Goal: Communication & Community: Connect with others

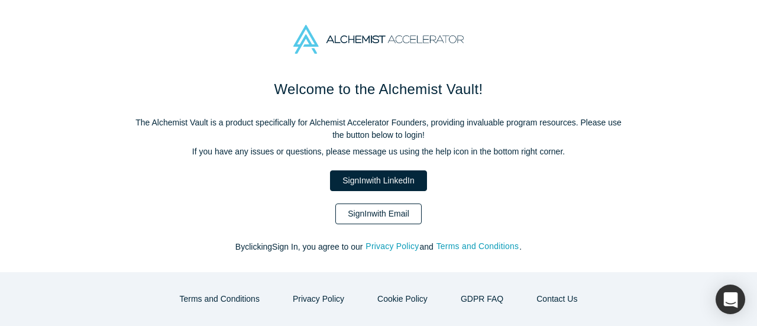
click at [386, 212] on link "Sign In with Email" at bounding box center [378, 214] width 86 height 21
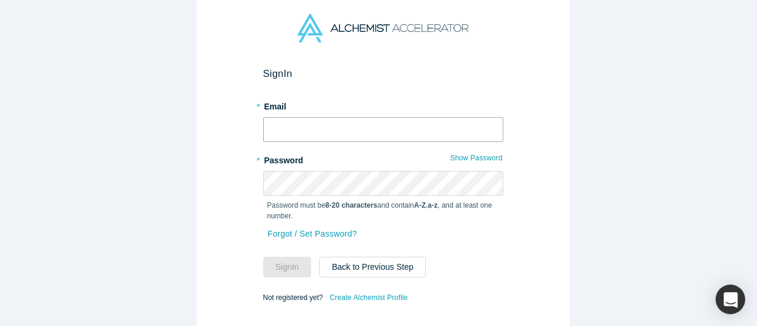
type input "105kenrobo@gmail.com"
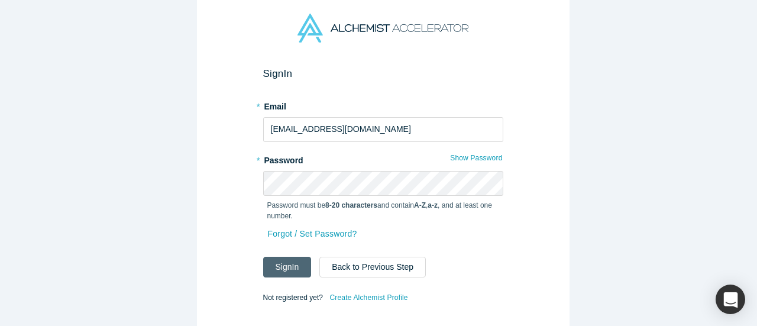
click at [276, 263] on button "Sign In" at bounding box center [287, 267] width 49 height 21
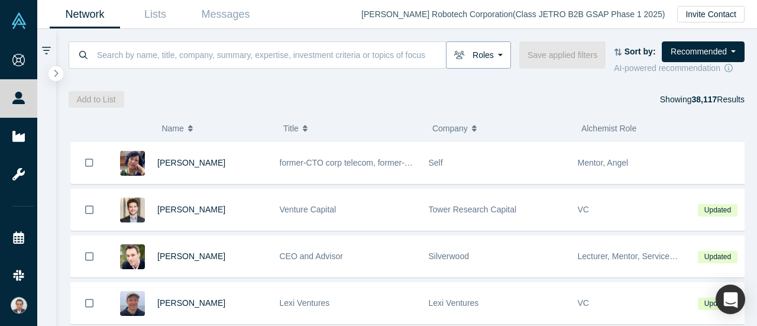
click at [479, 63] on button "Roles" at bounding box center [478, 54] width 65 height 27
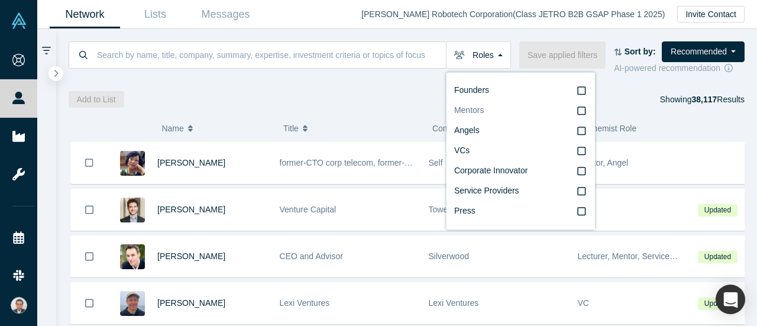
click at [585, 109] on icon at bounding box center [581, 110] width 8 height 9
click at [0, 0] on input "Mentors" at bounding box center [0, 0] width 0 height 0
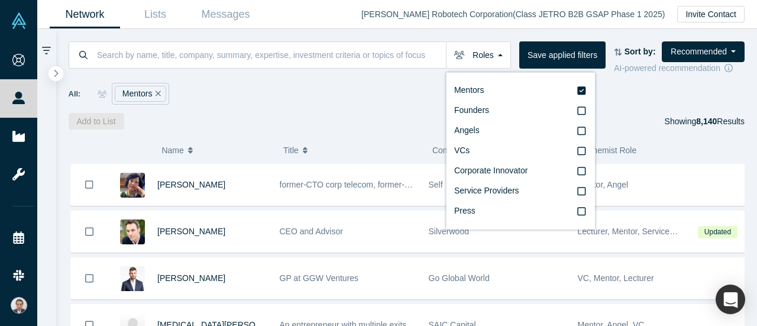
click at [340, 10] on div "Network Lists Messages Ken Robotech Corporation ( Class JETRO B2B GSAP Phase 1 …" at bounding box center [397, 14] width 720 height 29
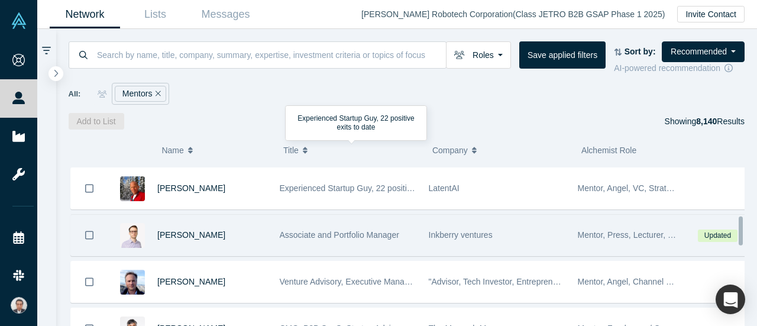
scroll to position [296, 0]
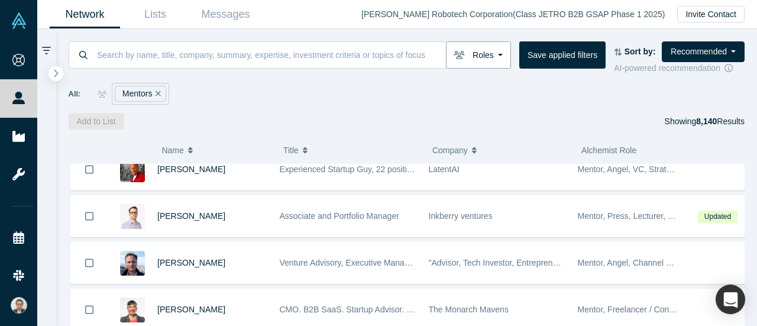
click at [498, 51] on button "Roles" at bounding box center [478, 54] width 65 height 27
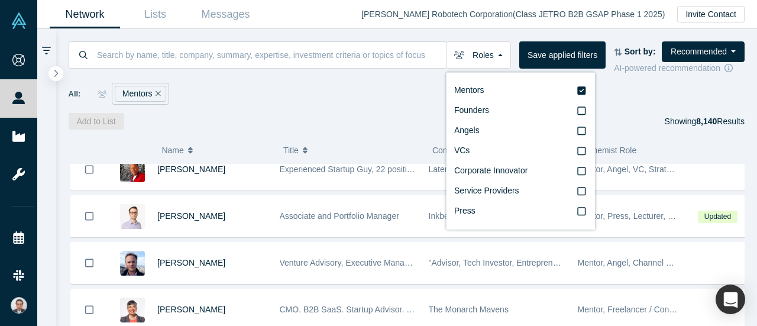
click at [351, 104] on div "Roles Mentors Founders Angels VCs Corporate Innovator Service Providers Press S…" at bounding box center [407, 79] width 702 height 101
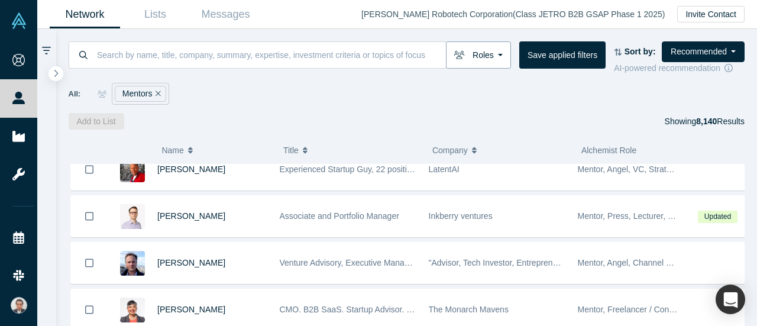
click at [488, 55] on button "Roles" at bounding box center [478, 54] width 65 height 27
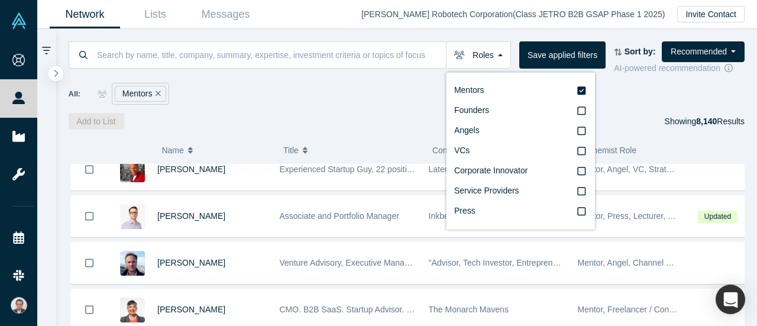
click at [328, 96] on div "All: Mentors" at bounding box center [407, 94] width 677 height 22
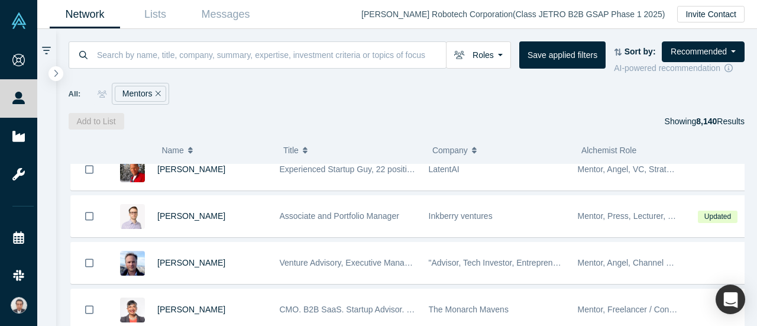
drag, startPoint x: 59, startPoint y: 76, endPoint x: 116, endPoint y: 106, distance: 64.0
click at [59, 76] on button "button" at bounding box center [56, 73] width 15 height 15
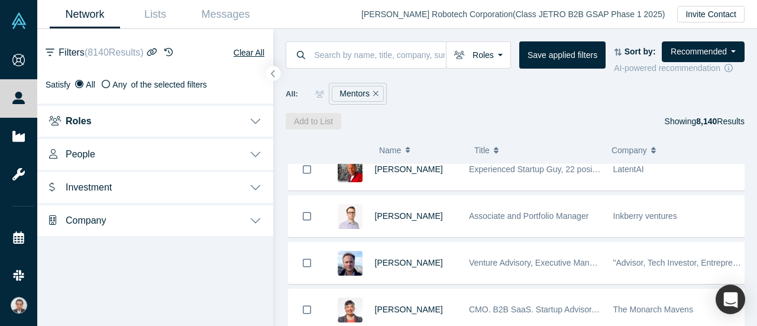
click at [250, 115] on button "Roles" at bounding box center [155, 120] width 236 height 33
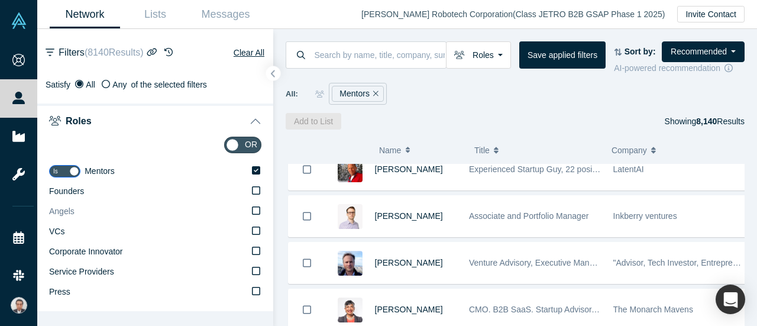
scroll to position [99, 0]
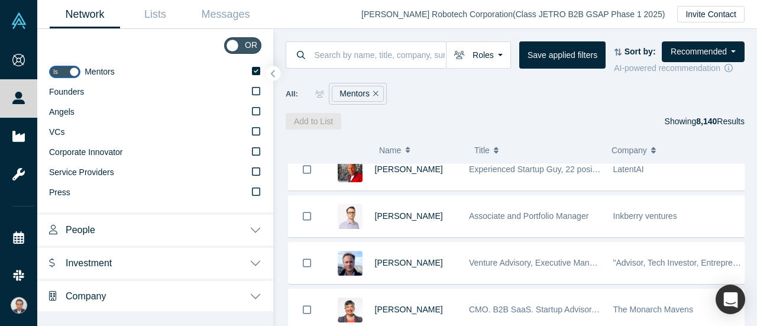
click at [241, 231] on button "People" at bounding box center [155, 228] width 236 height 33
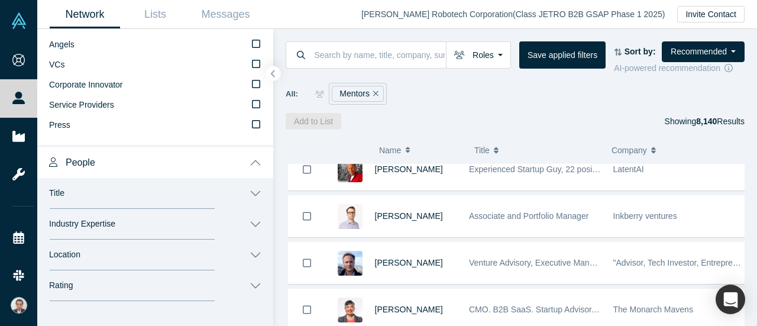
scroll to position [218, 0]
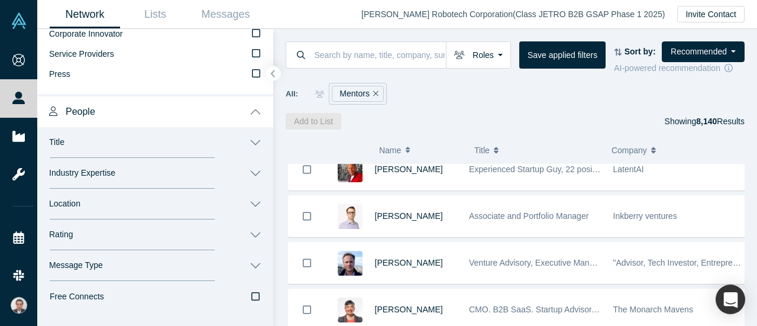
click at [193, 208] on button "Location" at bounding box center [155, 204] width 236 height 31
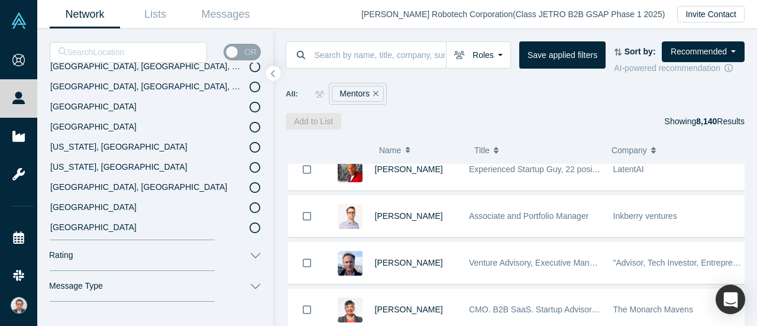
scroll to position [0, 0]
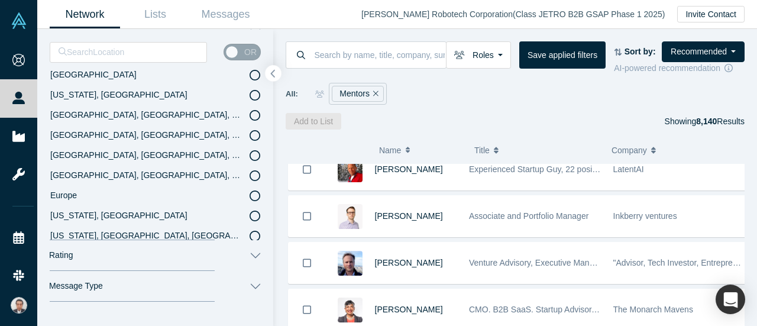
click at [279, 72] on button "button" at bounding box center [274, 74] width 16 height 16
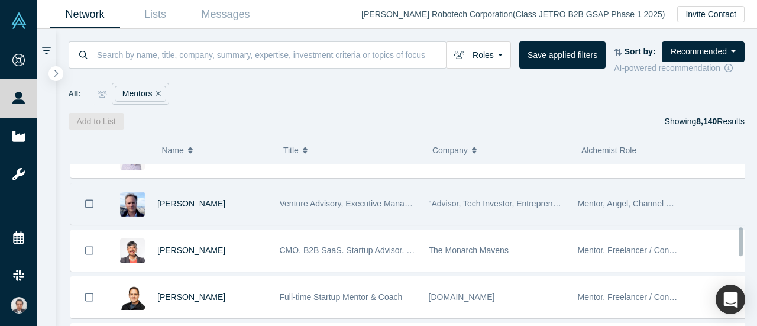
scroll to position [414, 0]
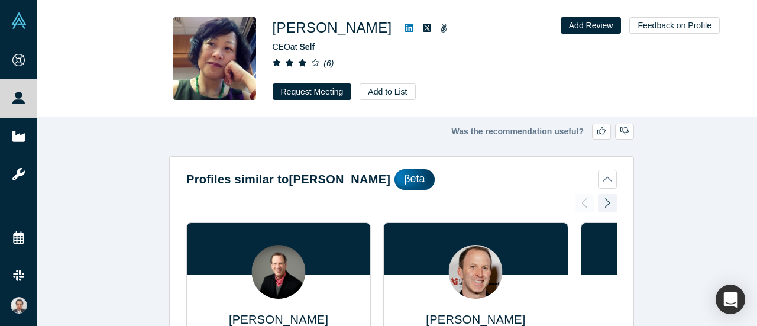
click at [405, 24] on icon at bounding box center [409, 28] width 8 height 8
click at [318, 89] on button "Request Meeting" at bounding box center [312, 91] width 79 height 17
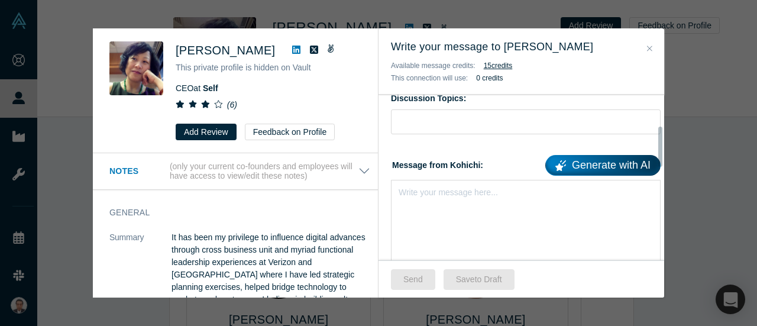
scroll to position [177, 0]
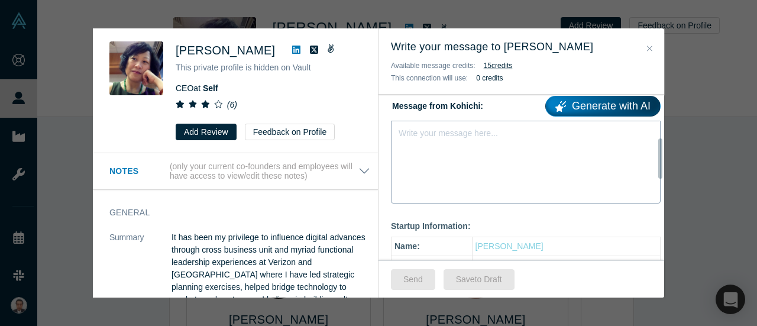
click at [438, 142] on div "Write your message here..." at bounding box center [526, 162] width 270 height 83
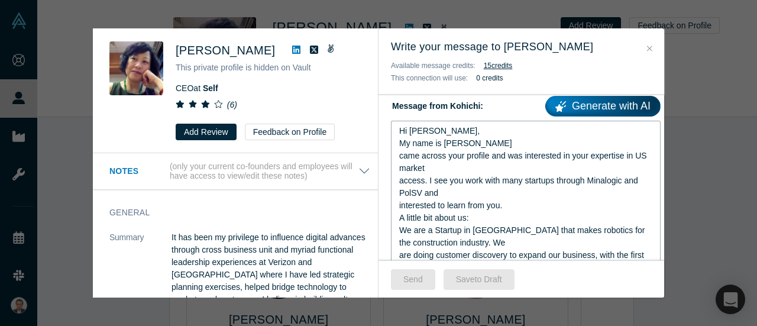
click at [431, 134] on span "Hi [PERSON_NAME]," at bounding box center [439, 130] width 80 height 9
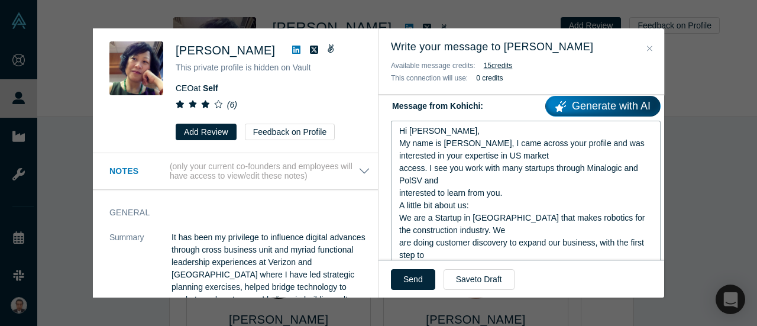
click at [517, 198] on div "interested to learn from you." at bounding box center [526, 193] width 254 height 12
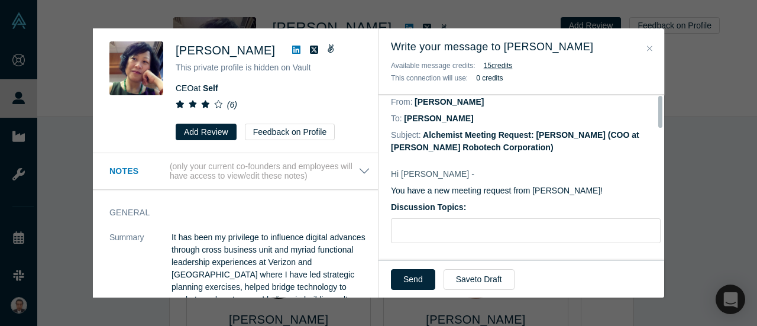
scroll to position [0, 0]
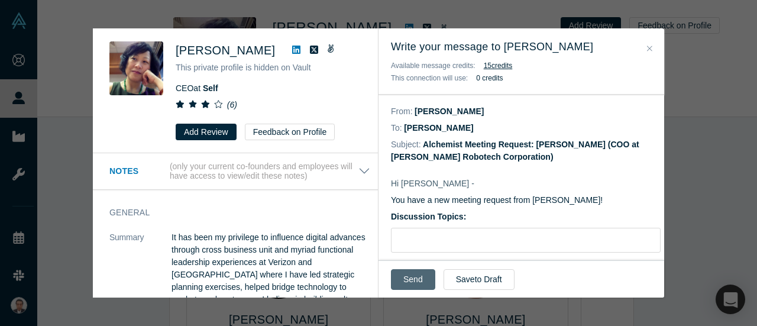
click at [417, 282] on button "Send" at bounding box center [413, 279] width 44 height 21
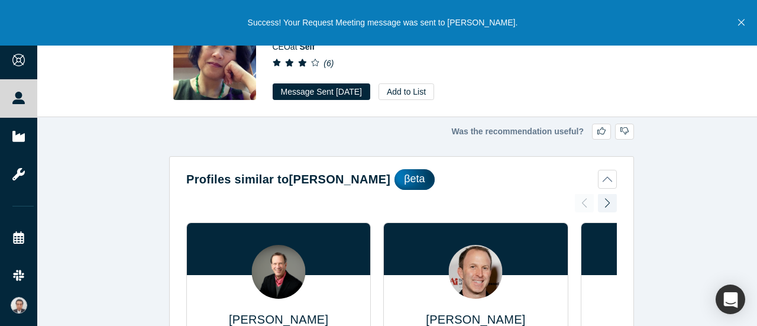
click at [743, 24] on icon "Close" at bounding box center [741, 22] width 7 height 11
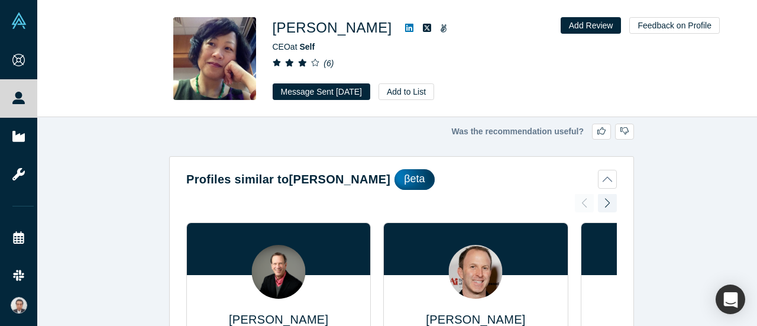
click at [144, 71] on div "Marjorie Hsu CEO at Self ( 6 ) Message Sent Oct 8, 2025 Add to List Add Review …" at bounding box center [397, 59] width 720 height 117
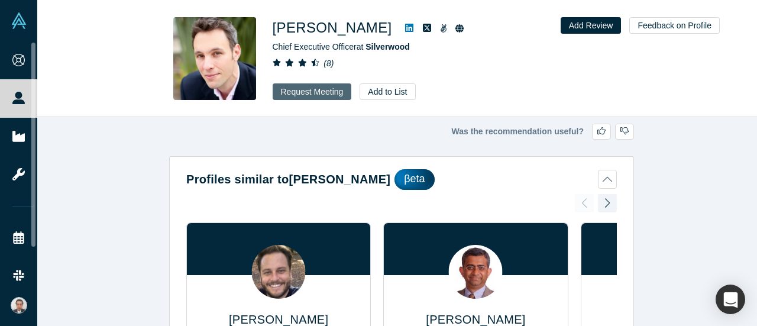
click at [323, 89] on button "Request Meeting" at bounding box center [312, 91] width 79 height 17
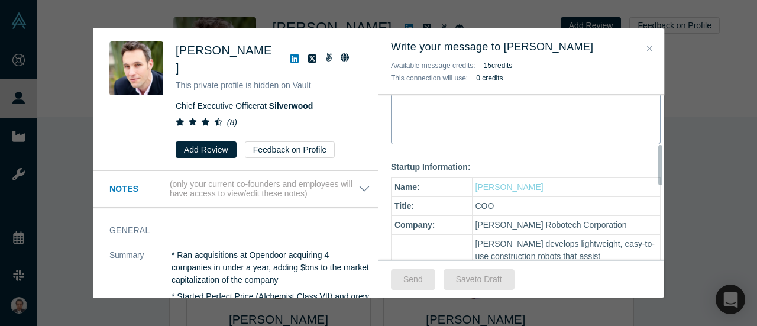
scroll to position [177, 0]
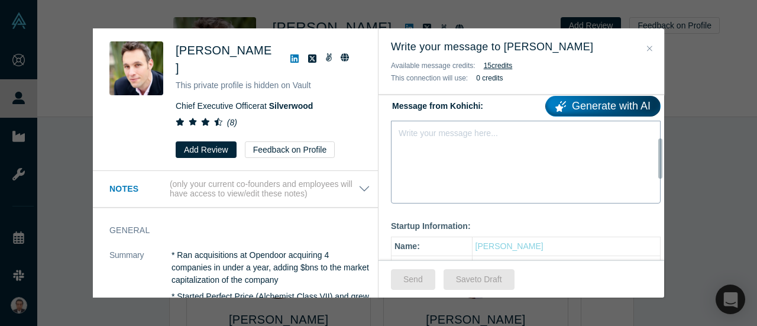
click at [408, 163] on div "Write your message here..." at bounding box center [526, 162] width 270 height 83
click at [422, 134] on div "rdw-editor" at bounding box center [526, 131] width 254 height 12
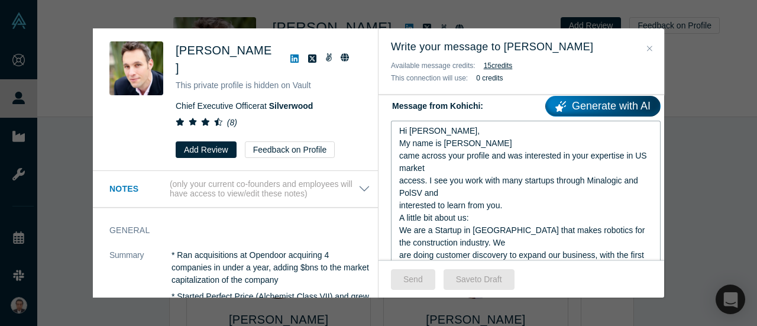
click at [433, 131] on span "Hi [PERSON_NAME]," at bounding box center [439, 130] width 80 height 9
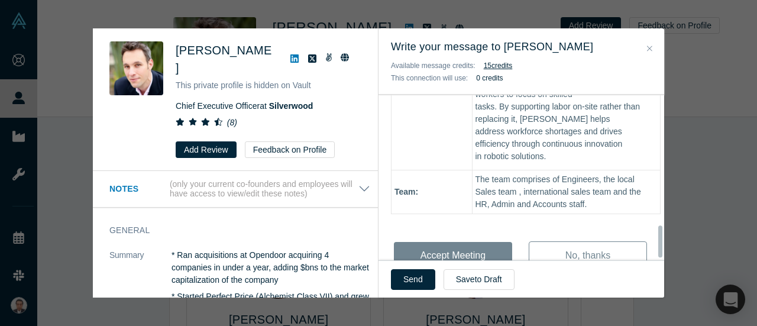
scroll to position [684, 0]
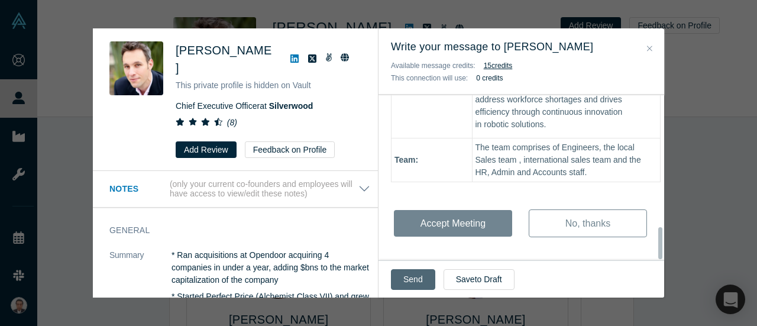
click at [418, 275] on button "Send" at bounding box center [413, 279] width 44 height 21
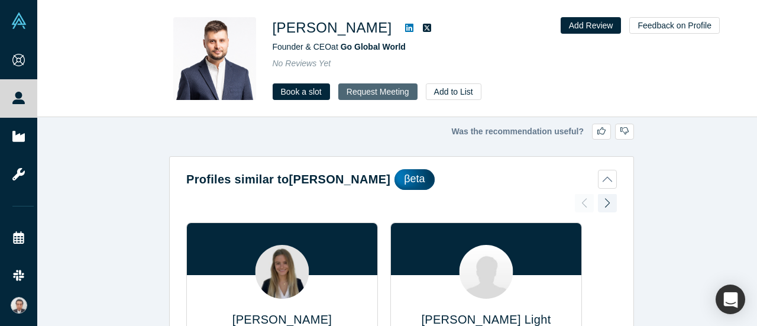
click at [364, 95] on button "Request Meeting" at bounding box center [377, 91] width 79 height 17
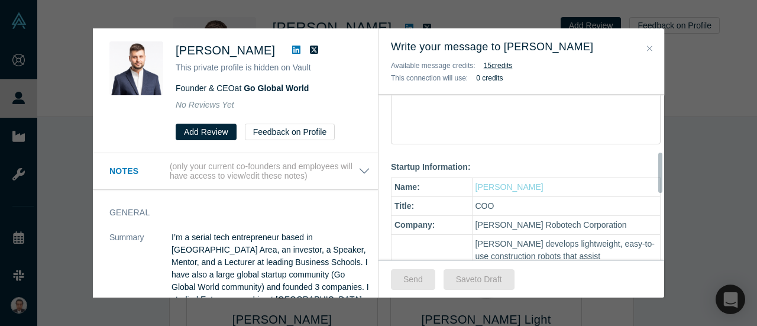
scroll to position [177, 0]
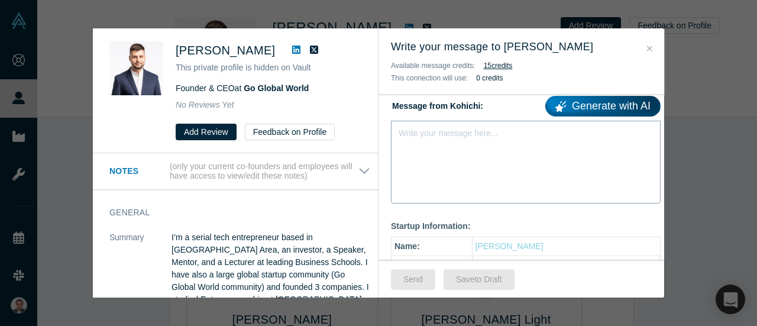
click at [430, 140] on div "Write your message here..." at bounding box center [526, 162] width 270 height 83
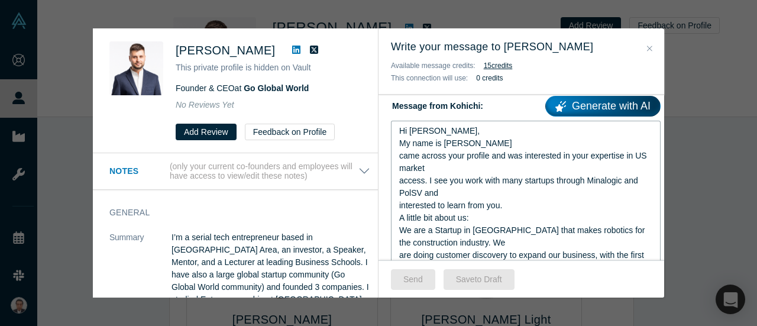
click at [433, 131] on span "Hi [PERSON_NAME]," at bounding box center [439, 130] width 80 height 9
drag, startPoint x: 508, startPoint y: 206, endPoint x: 563, endPoint y: 206, distance: 55.6
click at [508, 206] on div "interested to learn from you." at bounding box center [526, 205] width 254 height 12
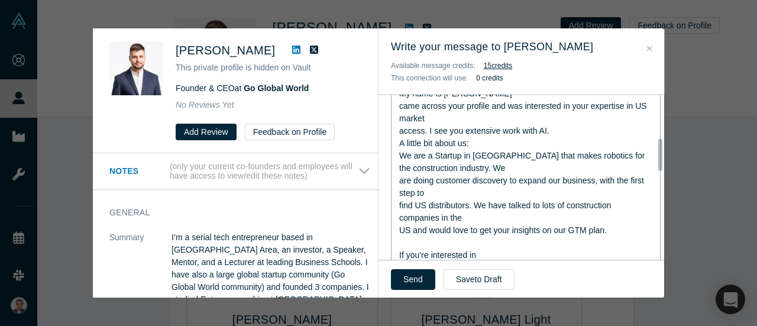
scroll to position [240, 0]
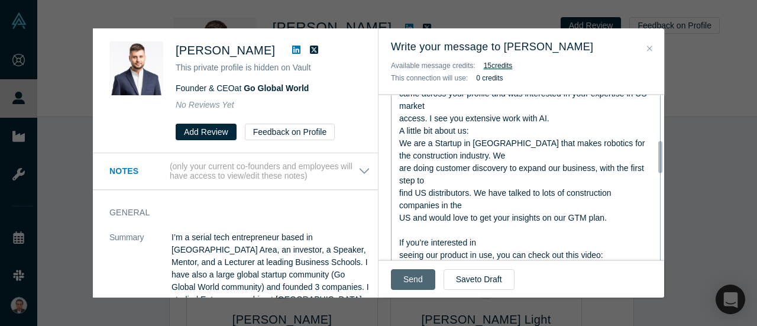
click at [412, 285] on button "Send" at bounding box center [413, 279] width 44 height 21
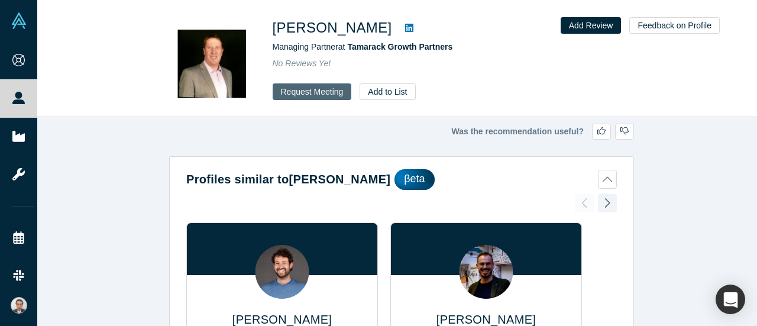
click at [324, 99] on button "Request Meeting" at bounding box center [312, 91] width 79 height 17
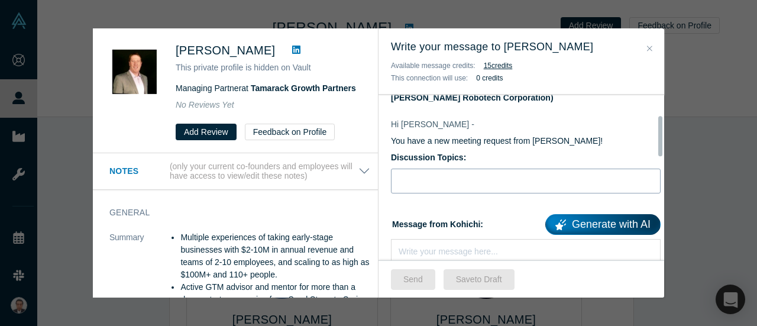
scroll to position [177, 0]
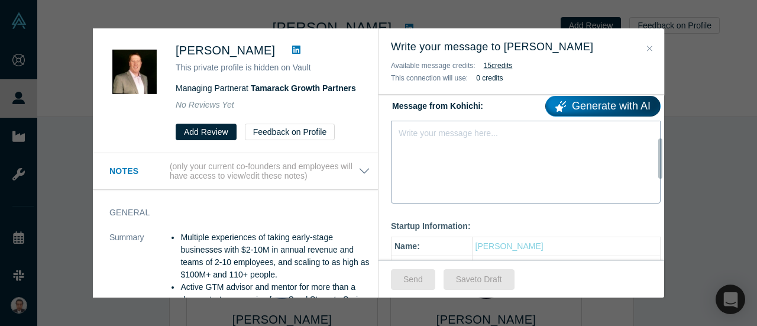
click at [450, 124] on div "Write your message here..." at bounding box center [526, 162] width 270 height 83
click at [424, 138] on div "Write your message here..." at bounding box center [448, 133] width 99 height 12
paste div "rdw-editor"
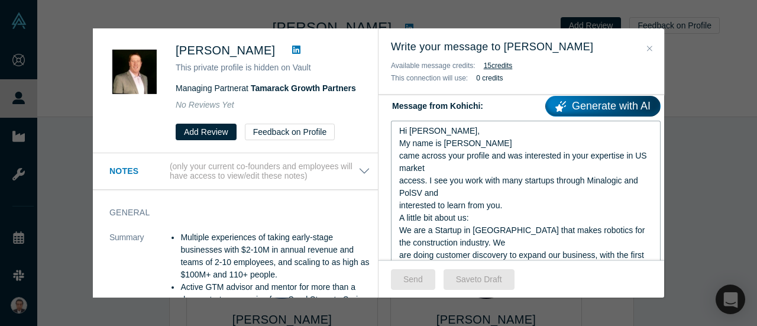
click at [432, 132] on span "Hi [PERSON_NAME]," at bounding box center [439, 130] width 80 height 9
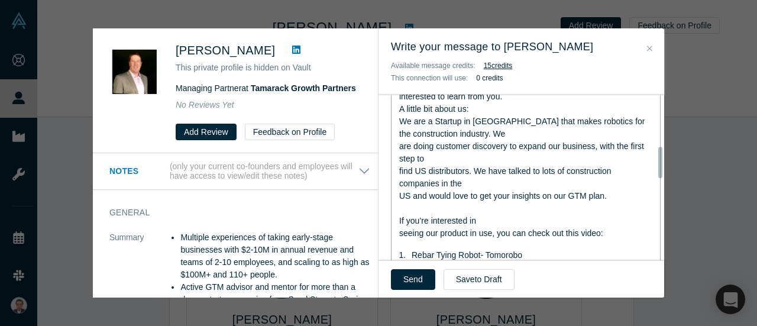
scroll to position [296, 0]
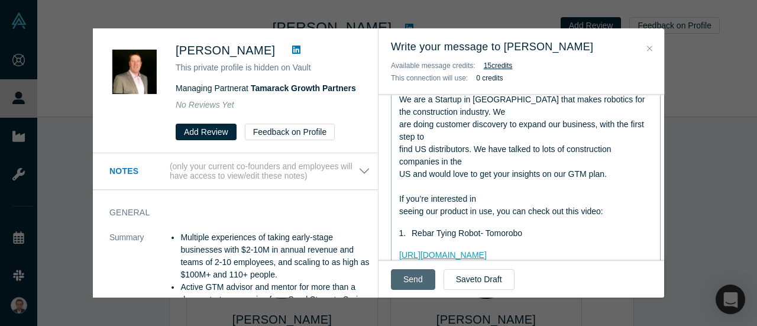
click at [415, 285] on button "Send" at bounding box center [413, 279] width 44 height 21
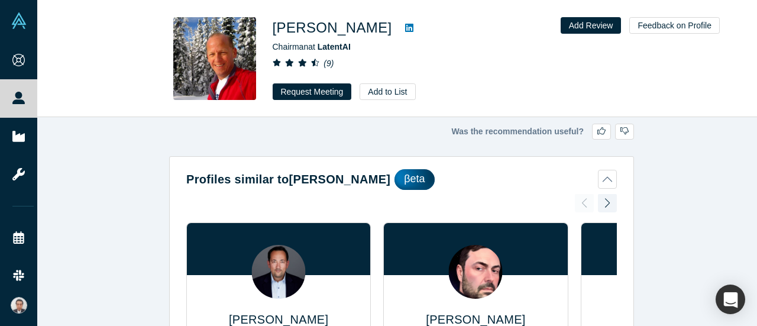
click at [405, 27] on icon at bounding box center [409, 28] width 8 height 8
click at [312, 88] on button "Request Meeting" at bounding box center [312, 91] width 79 height 17
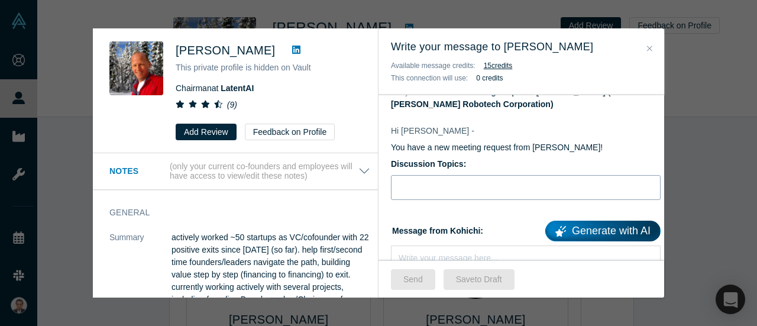
scroll to position [118, 0]
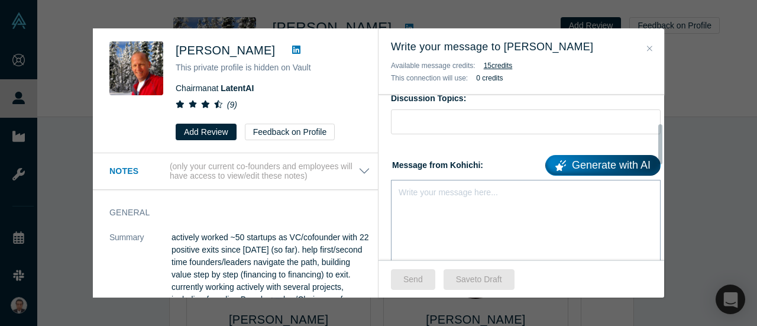
click at [444, 197] on div "Write your message here..." at bounding box center [448, 192] width 99 height 12
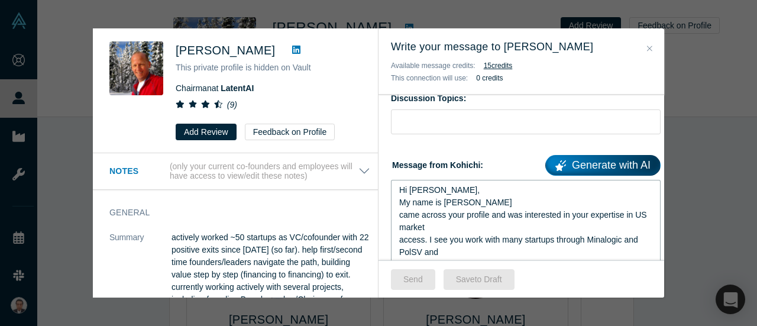
click at [440, 190] on div "Hi Patrick," at bounding box center [526, 190] width 254 height 12
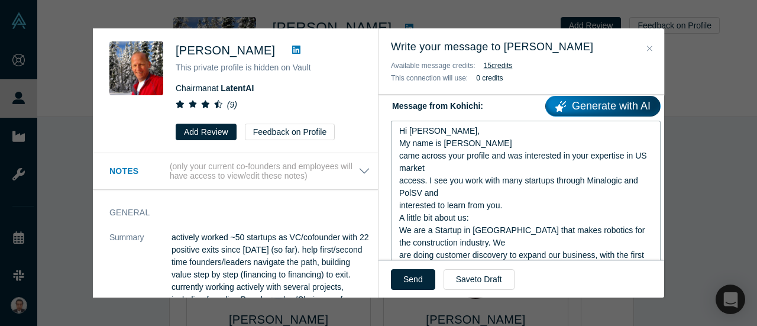
click at [515, 199] on div "interested to learn from you." at bounding box center [526, 205] width 254 height 12
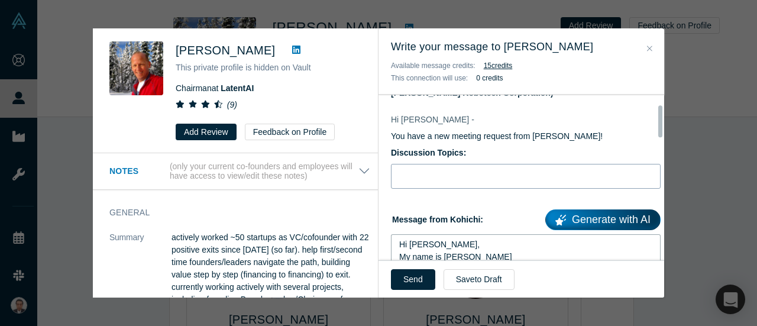
scroll to position [45, 0]
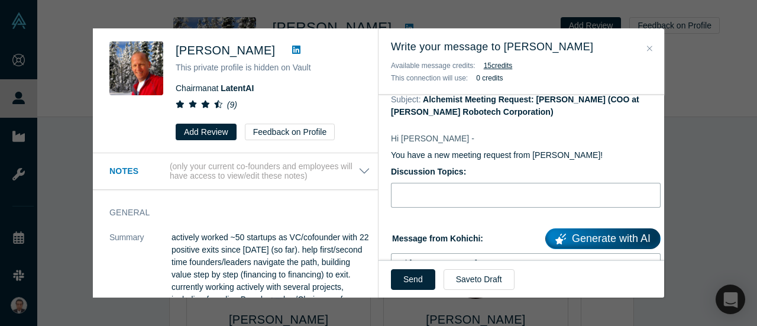
click at [435, 198] on input "Discussion Topics:" at bounding box center [526, 195] width 270 height 25
paste input "Strategy to introduce robotics for construction from Japan to overseas"
click at [462, 199] on input "Strategy to introduce robotics for construction from Japan to overseas" at bounding box center [526, 195] width 270 height 25
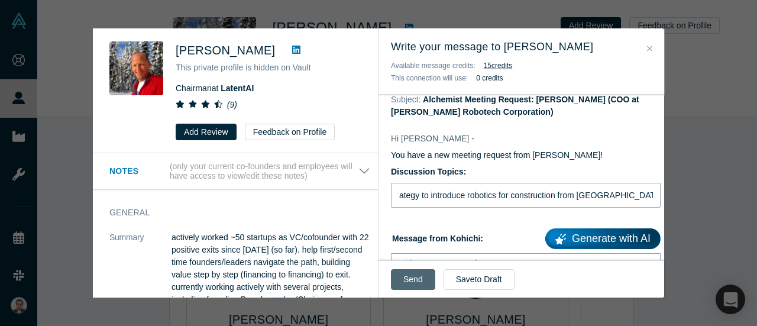
type input "Strategy to introduce robotics for construction from Japan to overseas"
click at [427, 286] on button "Send" at bounding box center [413, 279] width 44 height 21
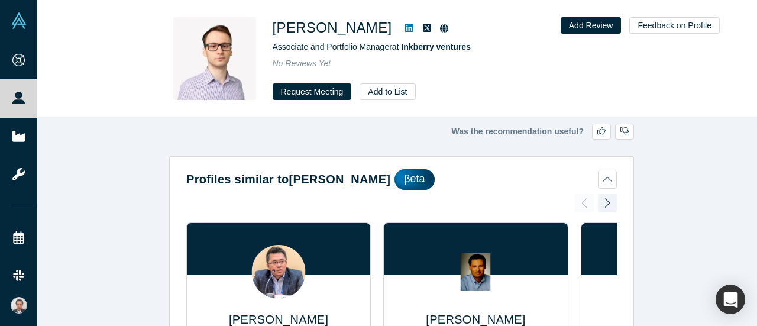
click at [406, 29] on icon at bounding box center [409, 27] width 8 height 9
drag, startPoint x: 269, startPoint y: 24, endPoint x: 386, endPoint y: 20, distance: 117.2
click at [386, 20] on div "Cyril Shtabtsovsky Associate and Portfolio Manager at Inkberry ventures No Revi…" at bounding box center [397, 58] width 465 height 83
copy h1 "[PERSON_NAME]"
click at [322, 93] on button "Request Meeting" at bounding box center [312, 91] width 79 height 17
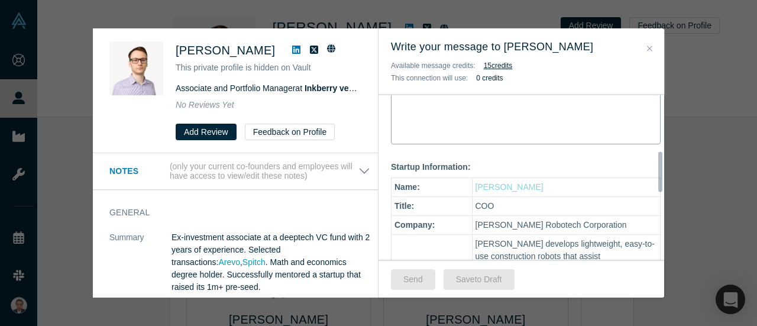
scroll to position [177, 0]
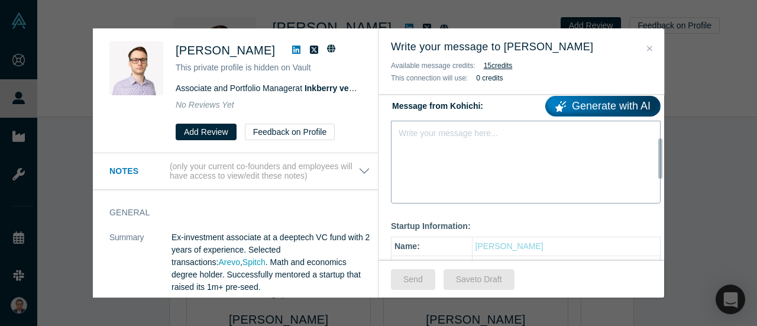
click at [435, 155] on div "Write your message here..." at bounding box center [526, 162] width 270 height 83
drag, startPoint x: 448, startPoint y: 134, endPoint x: 453, endPoint y: 170, distance: 35.9
click at [448, 134] on div "rdw-editor" at bounding box center [526, 131] width 254 height 12
click at [414, 140] on div "Write your message here..." at bounding box center [526, 154] width 270 height 67
paste div "rdw-editor"
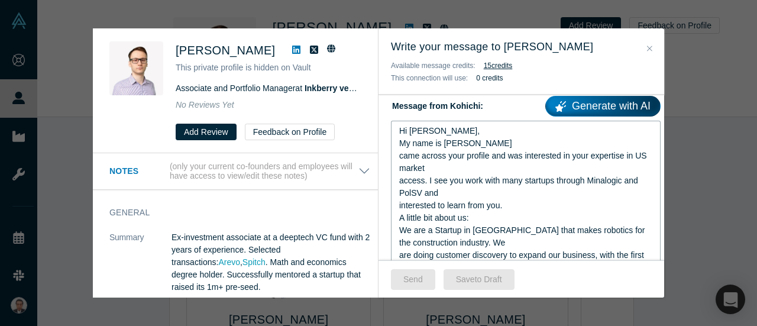
click at [432, 131] on span "Hi Patrick," at bounding box center [439, 130] width 80 height 9
click at [437, 166] on div "came across your profile and was interested in your expertise in US market" at bounding box center [526, 162] width 254 height 25
click at [643, 153] on span "came across your profile and was interested in your expertise in US market" at bounding box center [524, 162] width 250 height 22
click at [447, 189] on div "access. I see you work with many startups through Minalogic and PolSV and" at bounding box center [526, 187] width 254 height 25
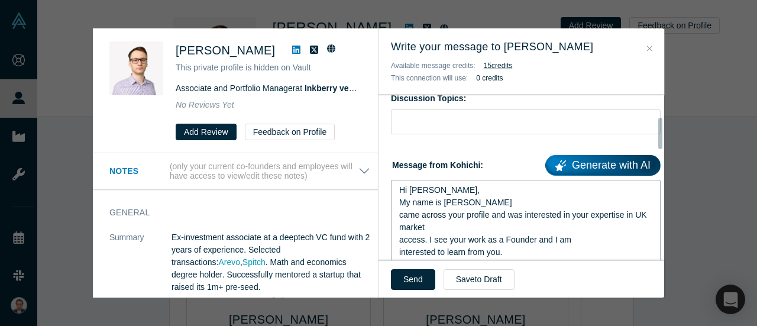
scroll to position [59, 0]
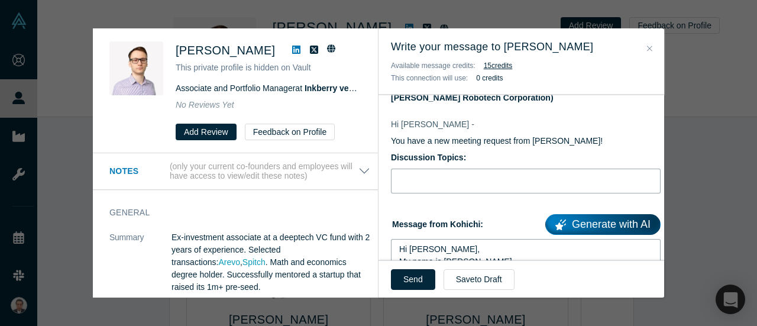
click at [433, 178] on input "Discussion Topics:" at bounding box center [526, 181] width 270 height 25
paste input "Strategy to introduce robotics for construction from Japan to overseas"
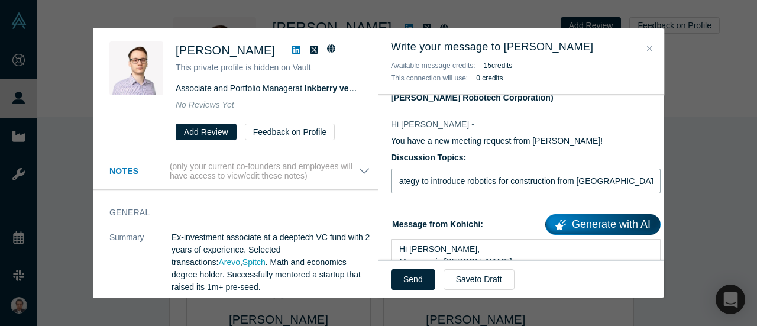
type input "Strategy to introduce robotics for construction from Japan to overseas"
click at [575, 157] on label "Discussion Topics:" at bounding box center [526, 157] width 270 height 12
click at [575, 169] on input "Strategy to introduce robotics for construction from Japan to overseas" at bounding box center [526, 181] width 270 height 25
click at [428, 282] on button "Send" at bounding box center [413, 279] width 44 height 21
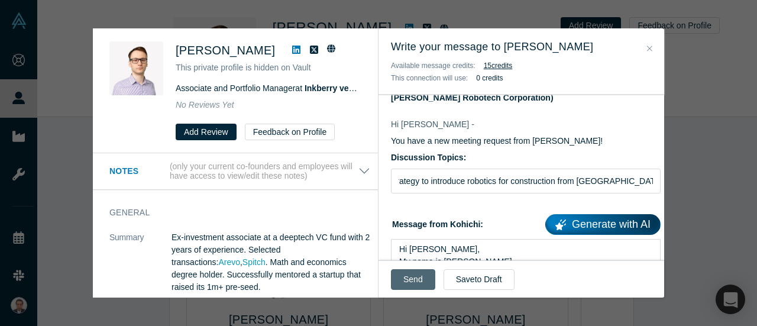
scroll to position [0, 0]
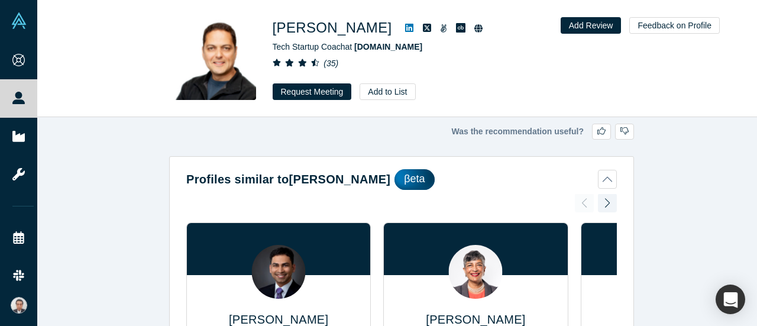
click at [405, 26] on icon at bounding box center [409, 28] width 8 height 8
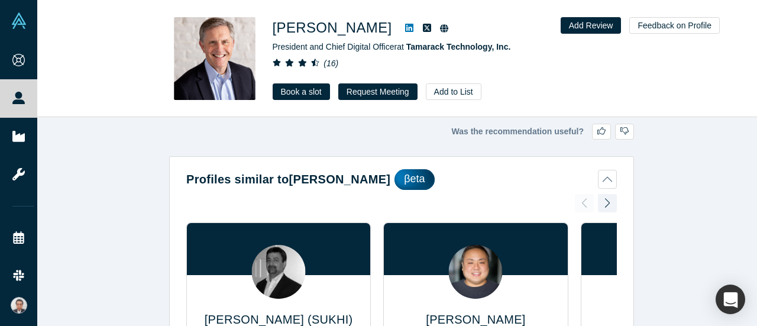
click at [405, 24] on icon at bounding box center [409, 27] width 8 height 9
click at [380, 92] on button "Request Meeting" at bounding box center [377, 91] width 79 height 17
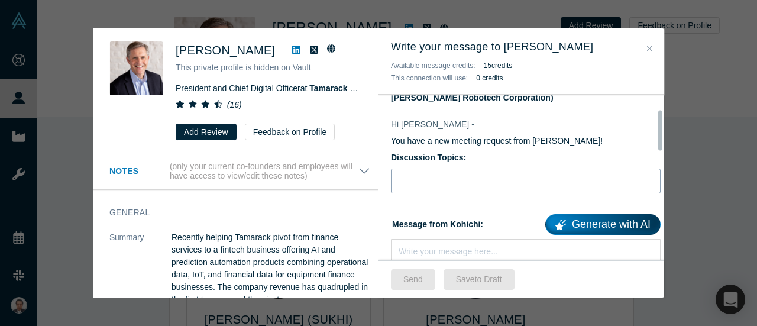
scroll to position [177, 0]
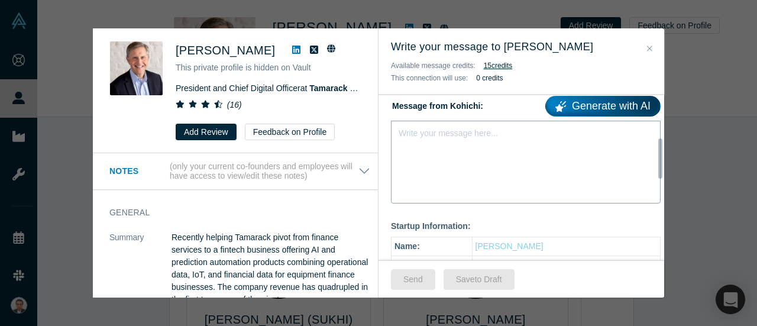
click at [422, 149] on div "Write your message here..." at bounding box center [526, 162] width 270 height 83
click at [650, 44] on icon "Close" at bounding box center [649, 48] width 5 height 8
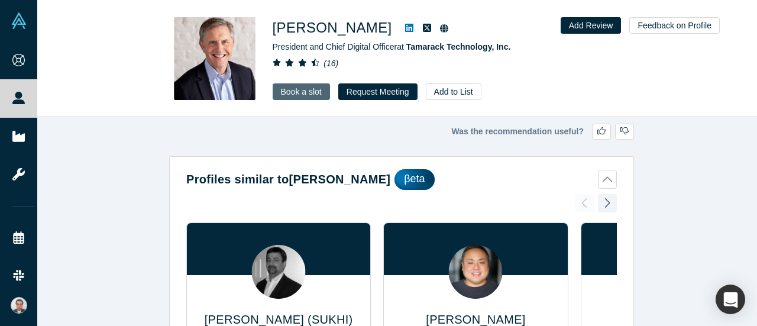
click at [286, 92] on link "Book a slot" at bounding box center [301, 91] width 57 height 17
click at [369, 95] on button "Request Meeting" at bounding box center [377, 91] width 79 height 17
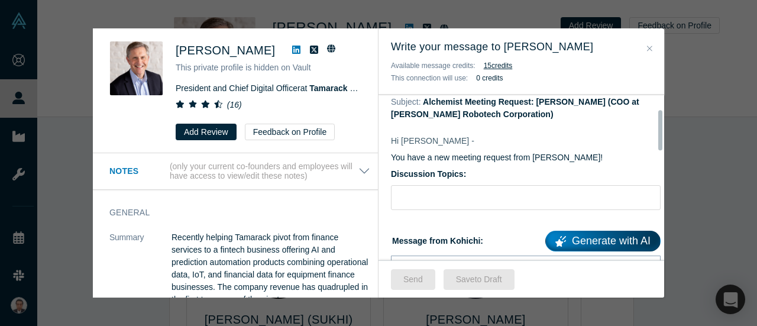
scroll to position [118, 0]
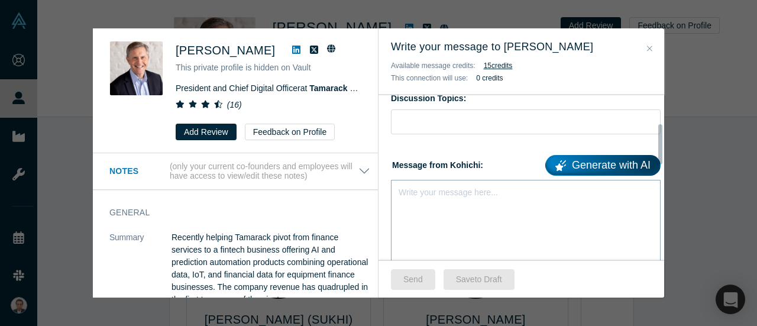
click at [463, 196] on div "Write your message here..." at bounding box center [448, 192] width 99 height 12
click at [460, 197] on div "Write your message here..." at bounding box center [448, 192] width 99 height 12
paste div "rdw-editor"
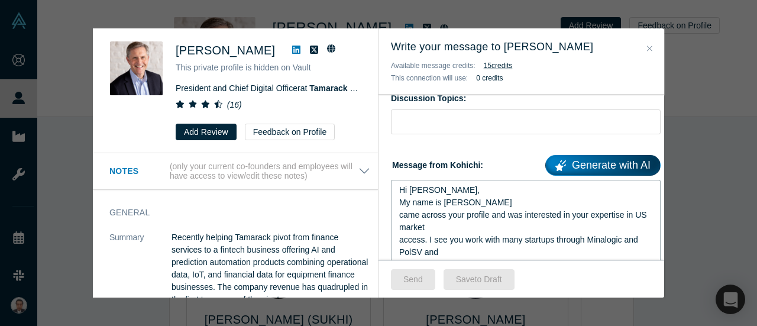
click at [430, 192] on span "Hi [PERSON_NAME]," at bounding box center [439, 189] width 80 height 9
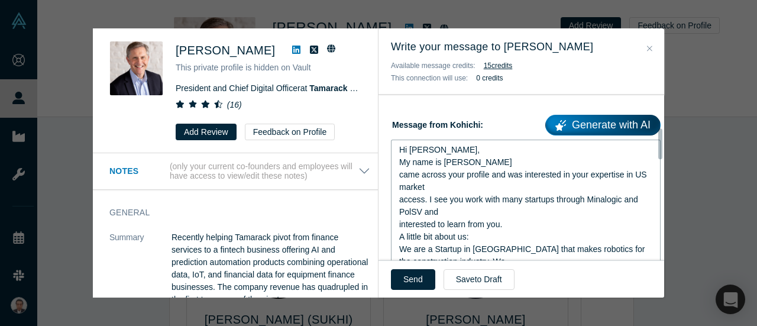
scroll to position [177, 0]
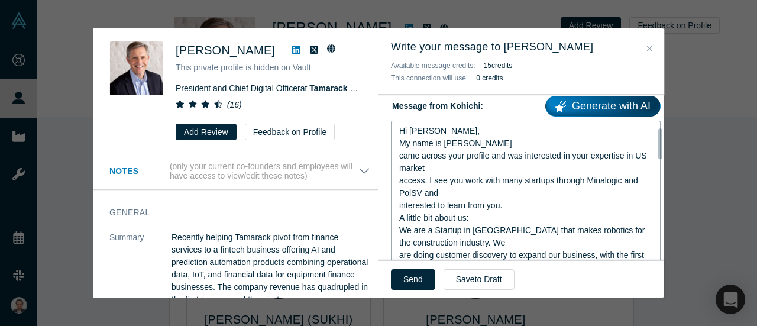
click at [522, 199] on div "interested to learn from you." at bounding box center [526, 205] width 254 height 12
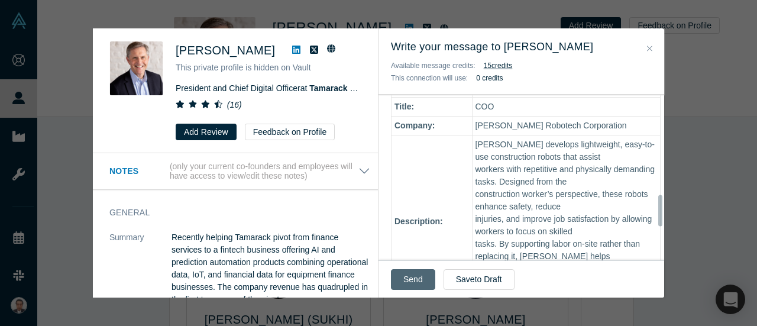
click at [413, 279] on button "Send" at bounding box center [413, 279] width 44 height 21
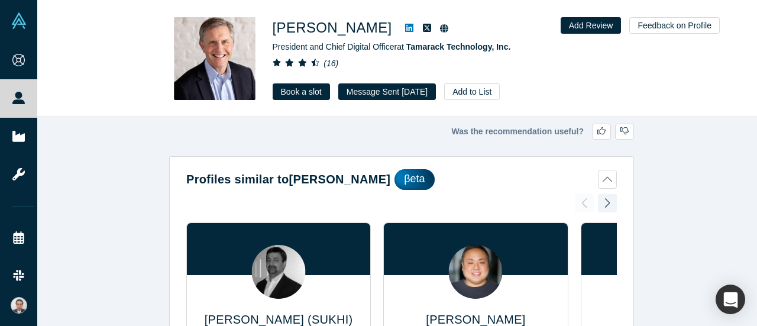
click at [401, 25] on link at bounding box center [410, 28] width 18 height 14
